Goal: Task Accomplishment & Management: Manage account settings

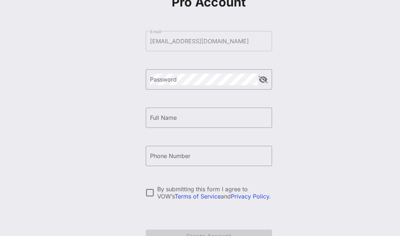
scroll to position [68, 0]
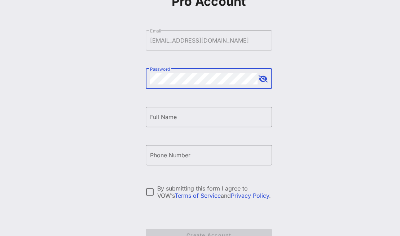
click at [125, 79] on div "Create your VOW Pro Account ​ Email victoria.hamscho@klgates.com ​ Password ​ F…" at bounding box center [208, 107] width 383 height 350
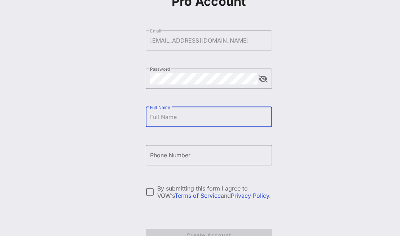
click at [157, 117] on input "Full Name" at bounding box center [209, 117] width 118 height 12
type input "Victoria Hamscho"
type input "+17073262874"
click at [322, 149] on div "Create your VOW Pro Account ​ Email victoria.hamscho@klgates.com ​ Password ​ F…" at bounding box center [208, 107] width 383 height 350
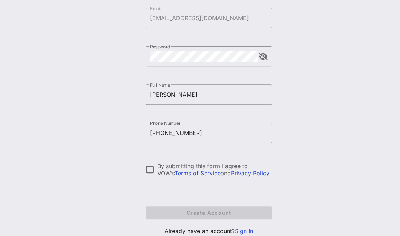
scroll to position [90, 0]
click at [192, 132] on input "+17073262874" at bounding box center [209, 133] width 118 height 12
drag, startPoint x: 192, startPoint y: 132, endPoint x: 128, endPoint y: 127, distance: 63.7
click at [128, 127] on div "Create your VOW Pro Account ​ Email victoria.hamscho@klgates.com ​ Password ​ F…" at bounding box center [208, 85] width 383 height 350
type input "+17073263874"
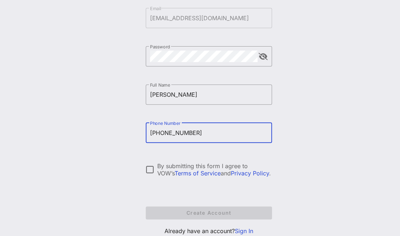
click at [348, 116] on div "Create your VOW Pro Account ​ Email victoria.hamscho@klgates.com ​ Password ​ F…" at bounding box center [208, 85] width 383 height 350
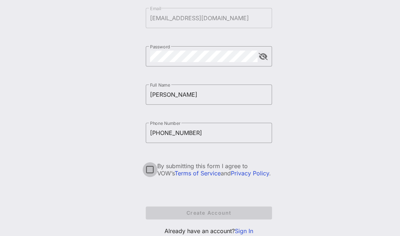
click at [150, 170] on div at bounding box center [150, 169] width 12 height 12
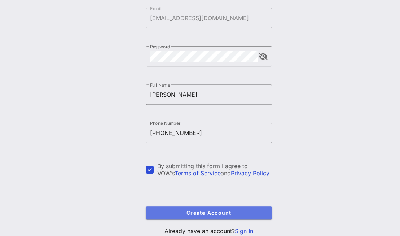
click at [221, 207] on button "Create Account" at bounding box center [209, 212] width 126 height 13
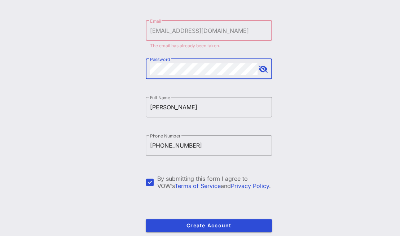
scroll to position [114, 0]
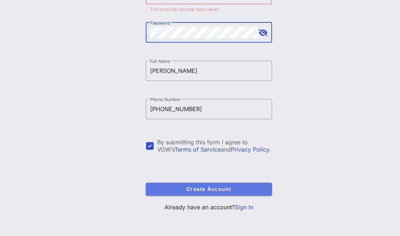
click at [202, 189] on span "Create Account" at bounding box center [208, 189] width 115 height 6
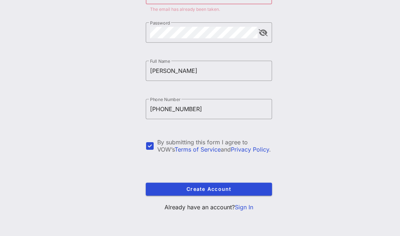
click at [242, 204] on link "Sign In" at bounding box center [244, 206] width 18 height 7
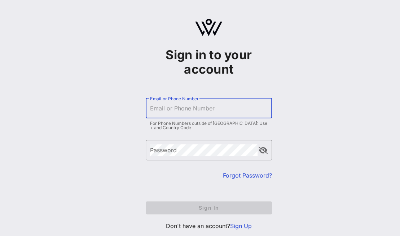
click at [195, 114] on input "Email or Phone Number" at bounding box center [209, 108] width 118 height 12
type input "[EMAIL_ADDRESS][DOMAIN_NAME]"
click at [160, 156] on div "Password" at bounding box center [203, 150] width 107 height 20
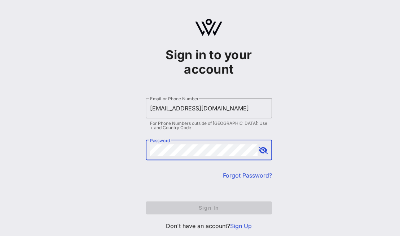
click at [232, 177] on link "Forgot Password?" at bounding box center [247, 175] width 49 height 7
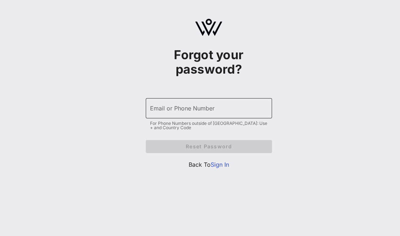
click at [174, 107] on input "Email or Phone Number" at bounding box center [209, 108] width 118 height 12
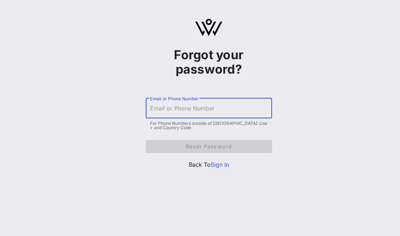
type input "[EMAIL_ADDRESS][DOMAIN_NAME]"
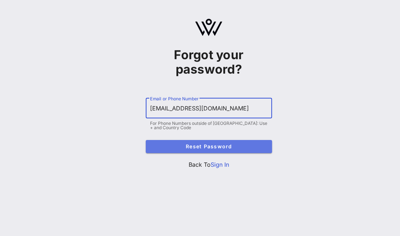
click at [204, 151] on button "Reset Password" at bounding box center [209, 146] width 126 height 13
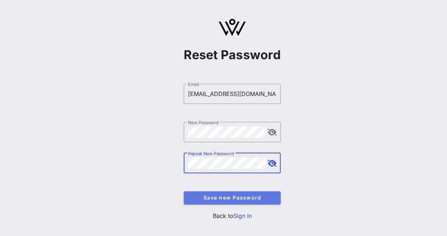
click at [234, 203] on button "Save new Password" at bounding box center [232, 197] width 97 height 13
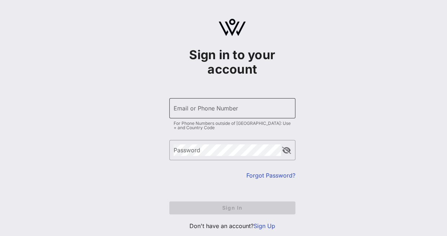
click at [255, 108] on input "Email or Phone Number" at bounding box center [233, 108] width 118 height 12
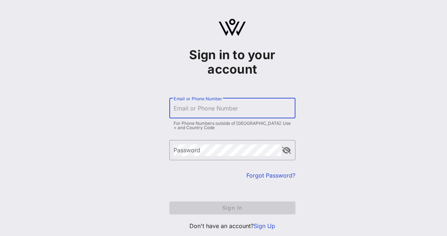
type input "[EMAIL_ADDRESS][DOMAIN_NAME]"
click at [212, 140] on div "Password" at bounding box center [227, 150] width 107 height 20
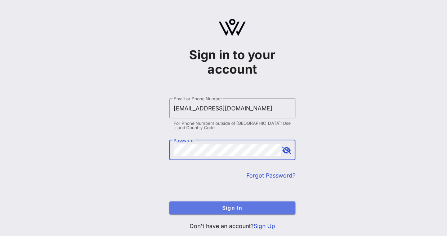
click at [234, 209] on span "Sign In" at bounding box center [232, 207] width 115 height 6
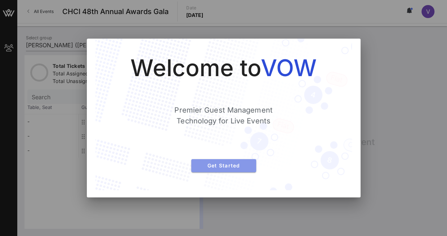
click at [225, 167] on span "Get Started" at bounding box center [223, 165] width 53 height 6
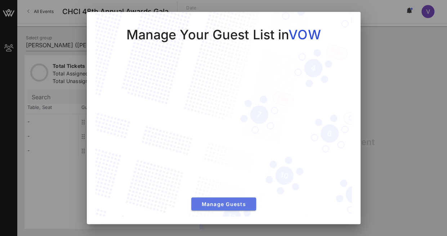
click at [224, 201] on span "Manage Guests" at bounding box center [223, 204] width 53 height 6
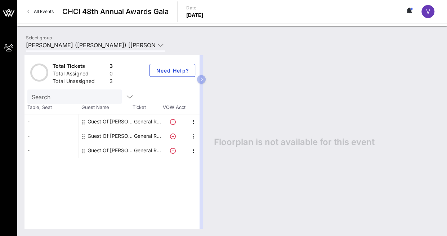
click at [162, 44] on icon at bounding box center [161, 45] width 6 height 9
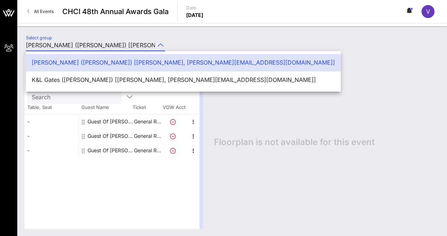
scroll to position [0, 60]
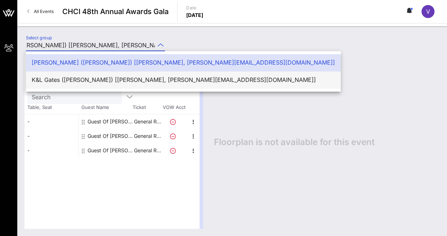
click at [156, 78] on div "K&L Gates ([PERSON_NAME]) [[PERSON_NAME], [PERSON_NAME][EMAIL_ADDRESS][DOMAIN_N…" at bounding box center [184, 79] width 304 height 7
type input "K&L Gates ([PERSON_NAME]) [[PERSON_NAME], [PERSON_NAME][EMAIL_ADDRESS][DOMAIN_N…"
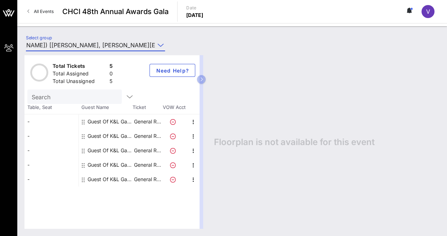
scroll to position [0, 0]
click at [201, 17] on p "[DATE]" at bounding box center [194, 15] width 17 height 7
